Goal: Check status: Check status

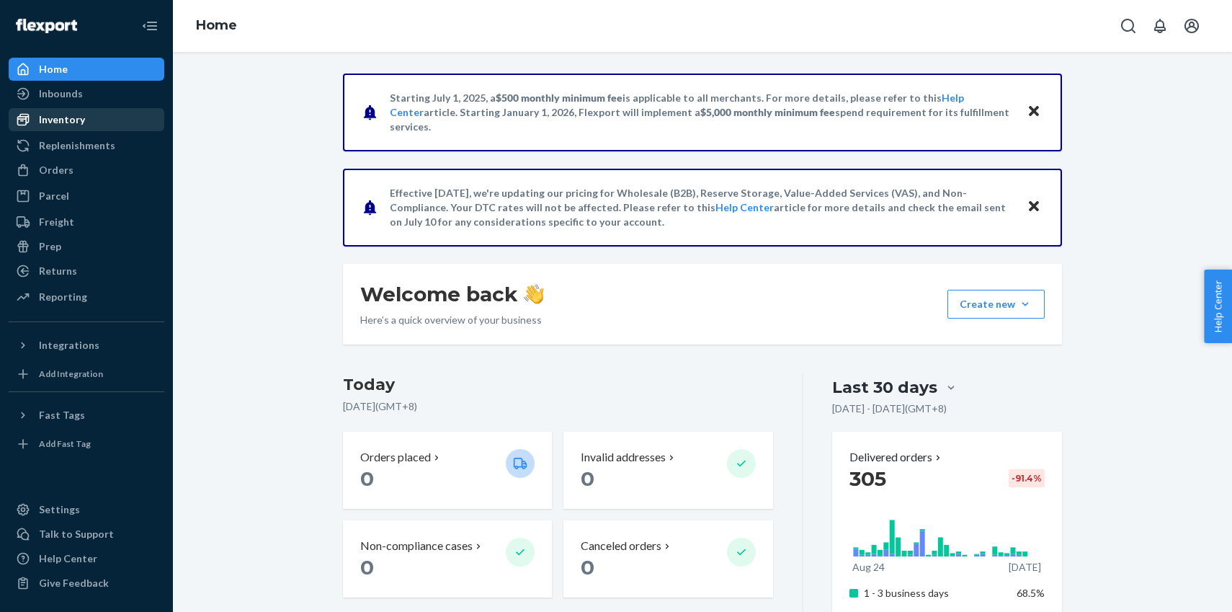
click at [73, 119] on div "Inventory" at bounding box center [62, 119] width 46 height 14
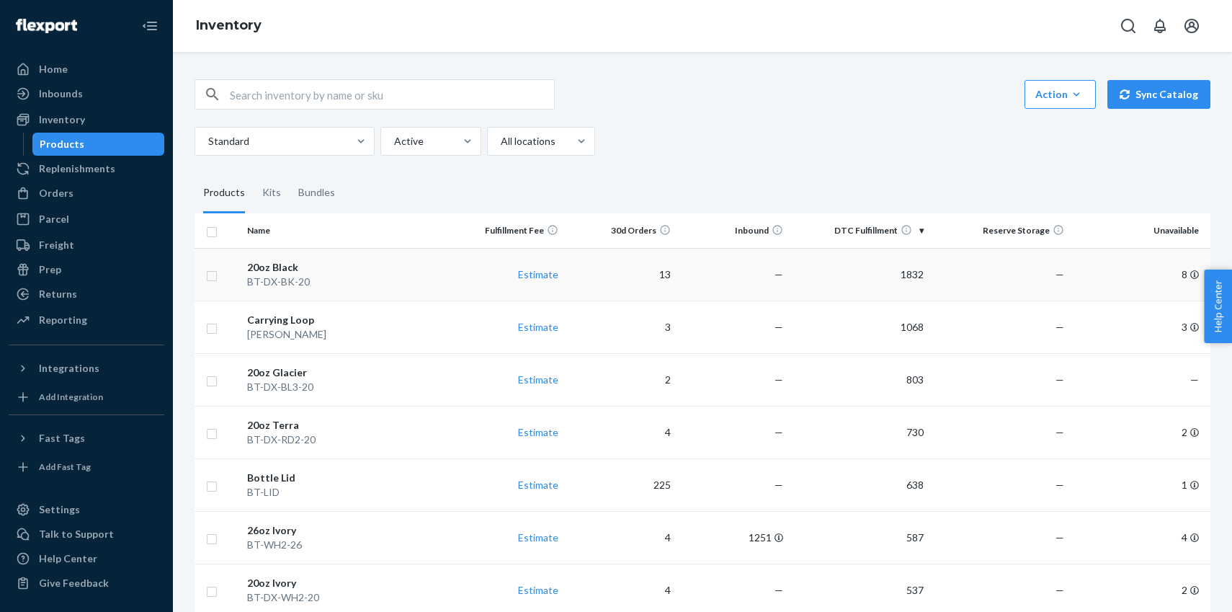
click at [343, 295] on td "20oz Black BT-DX-BK-20" at bounding box center [346, 274] width 210 height 53
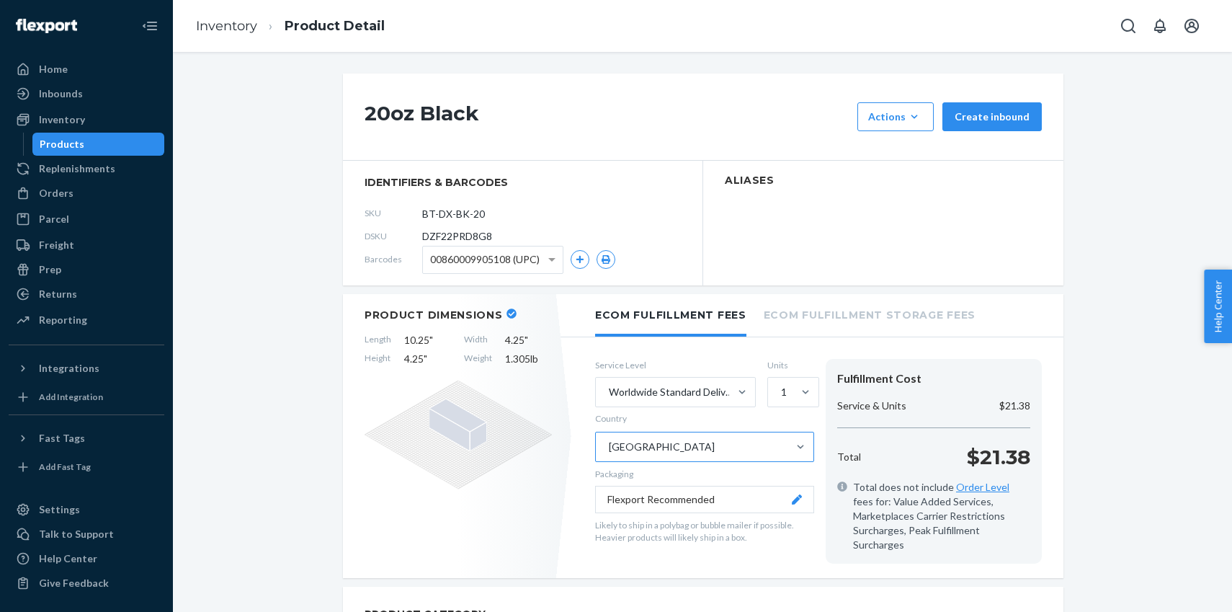
click at [674, 434] on div "[GEOGRAPHIC_DATA]" at bounding box center [692, 446] width 192 height 29
click at [609, 439] on input "Country [GEOGRAPHIC_DATA]" at bounding box center [607, 446] width 1 height 14
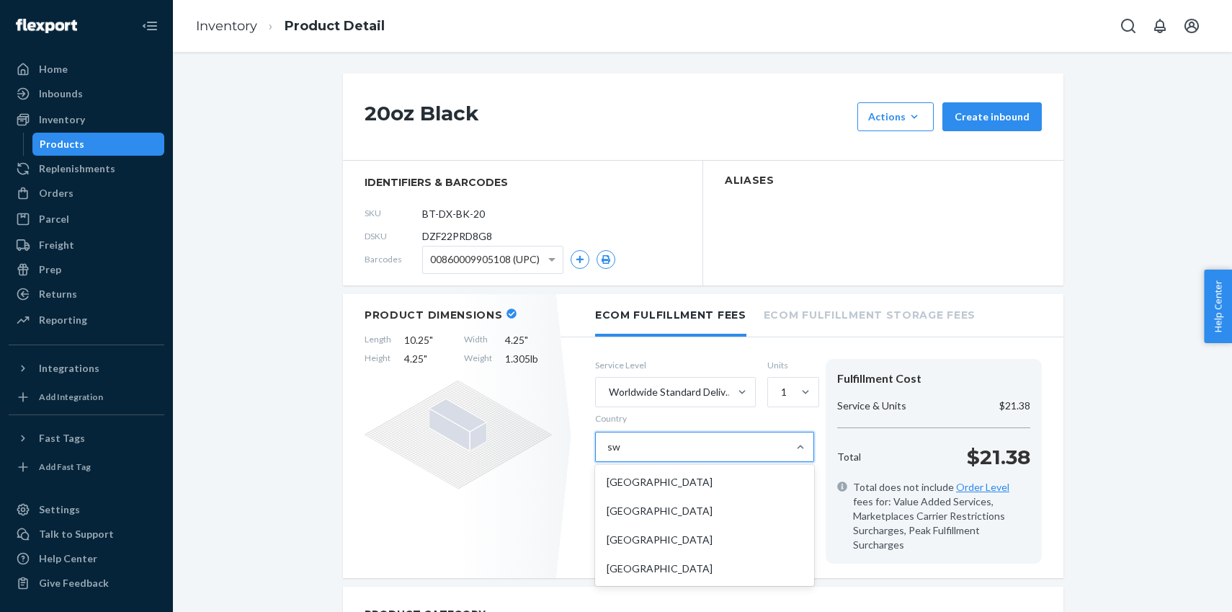
type input "swe"
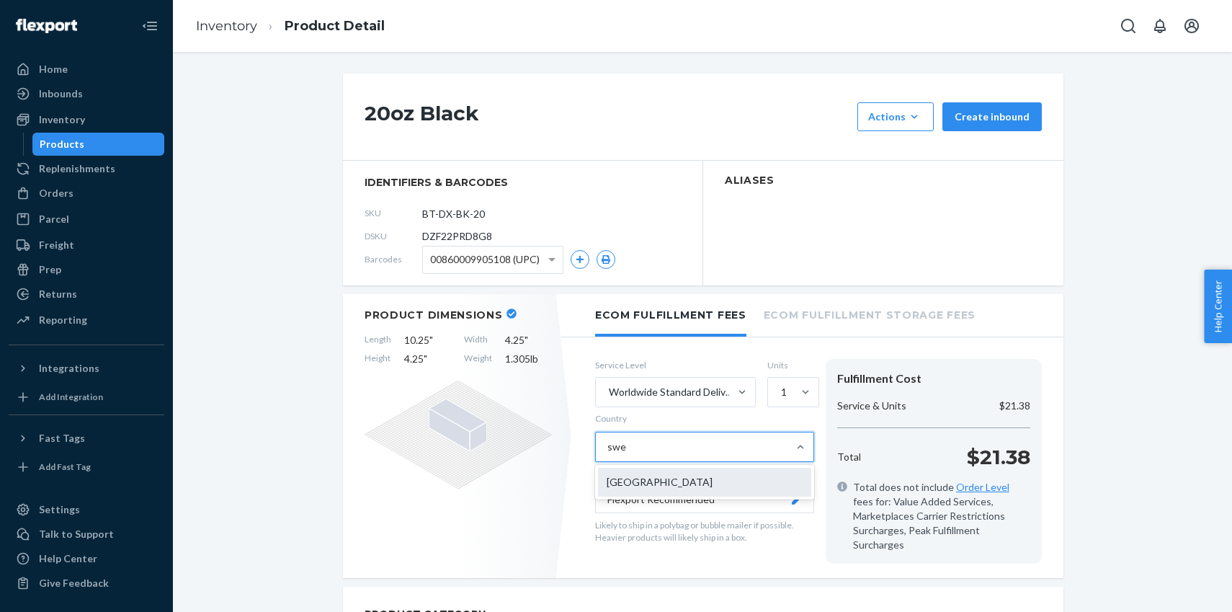
click at [645, 482] on div "[GEOGRAPHIC_DATA]" at bounding box center [704, 482] width 213 height 29
click at [626, 454] on input "swe" at bounding box center [616, 446] width 19 height 14
